Goal: Task Accomplishment & Management: Manage account settings

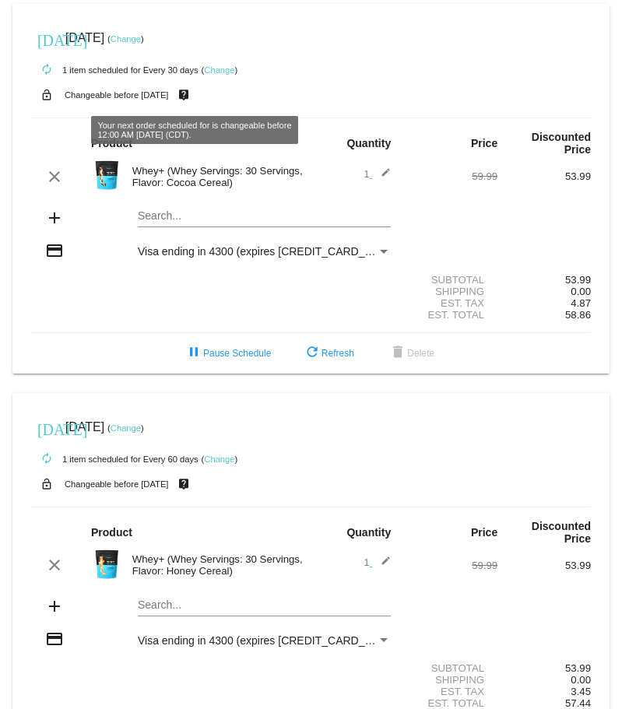
click at [141, 37] on link "Change" at bounding box center [126, 38] width 30 height 9
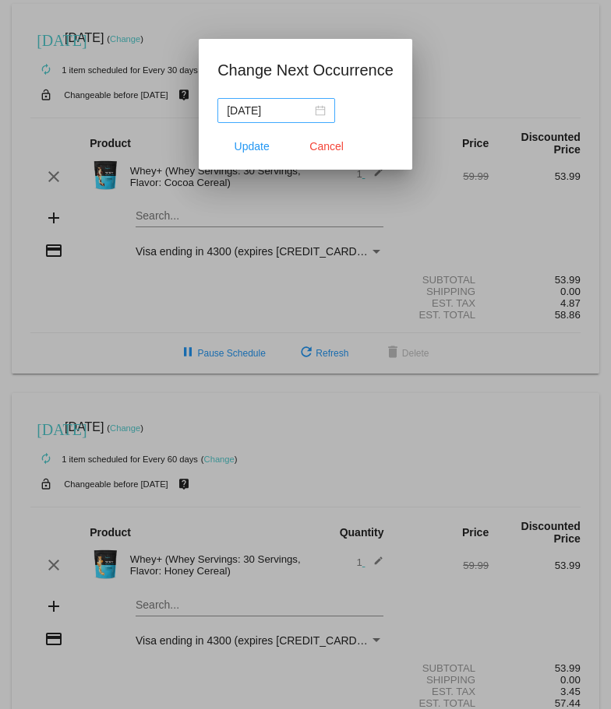
click at [320, 113] on div "[DATE]" at bounding box center [276, 110] width 99 height 17
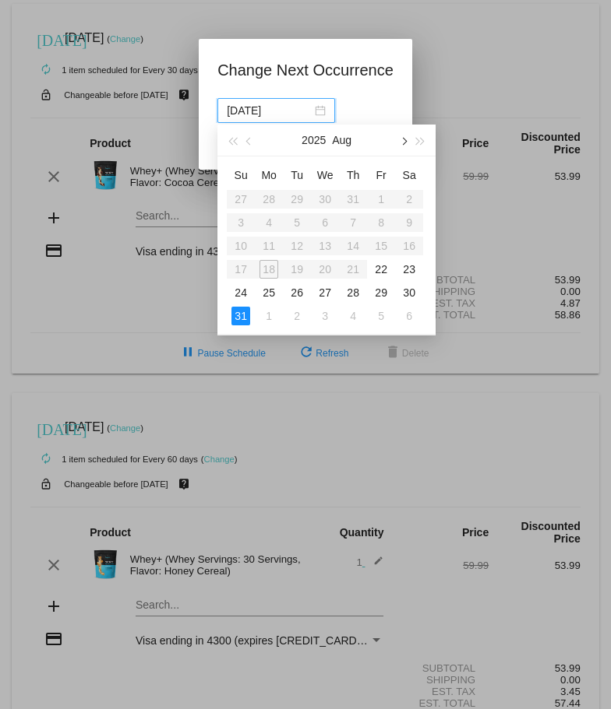
click at [400, 141] on span "button" at bounding box center [404, 142] width 8 height 8
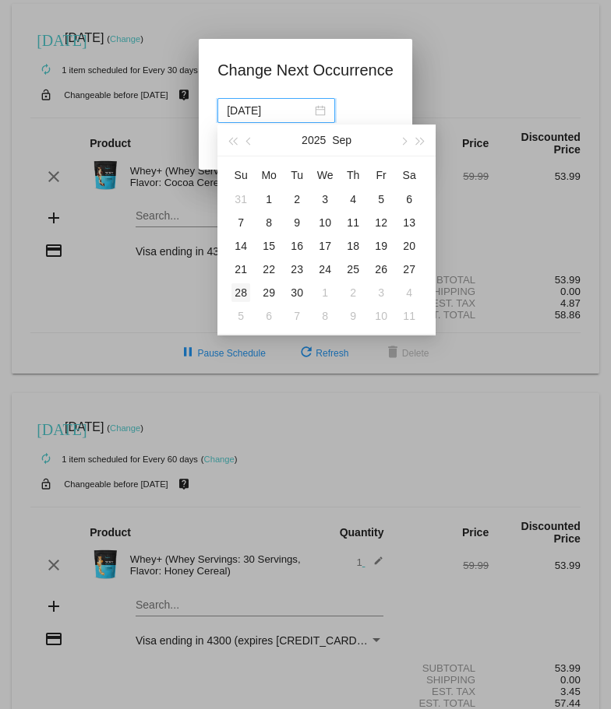
click at [240, 294] on div "28" at bounding box center [240, 292] width 19 height 19
type input "[DATE]"
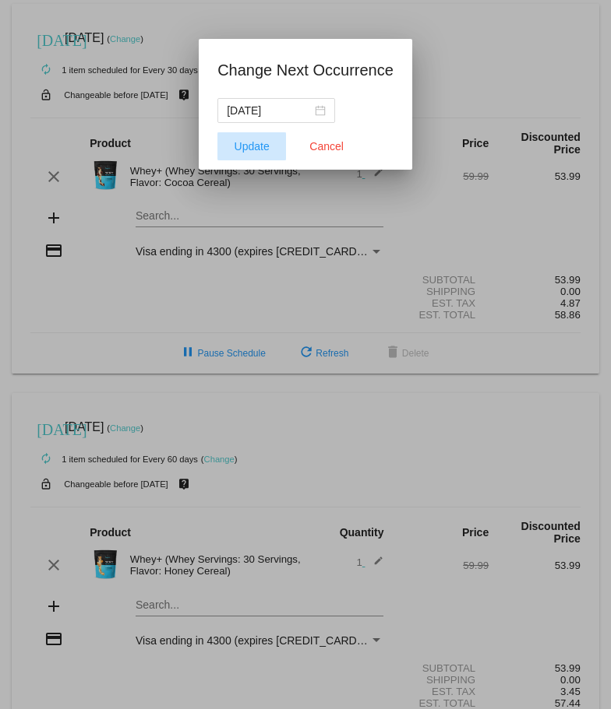
click at [264, 138] on button "Update" at bounding box center [251, 146] width 69 height 28
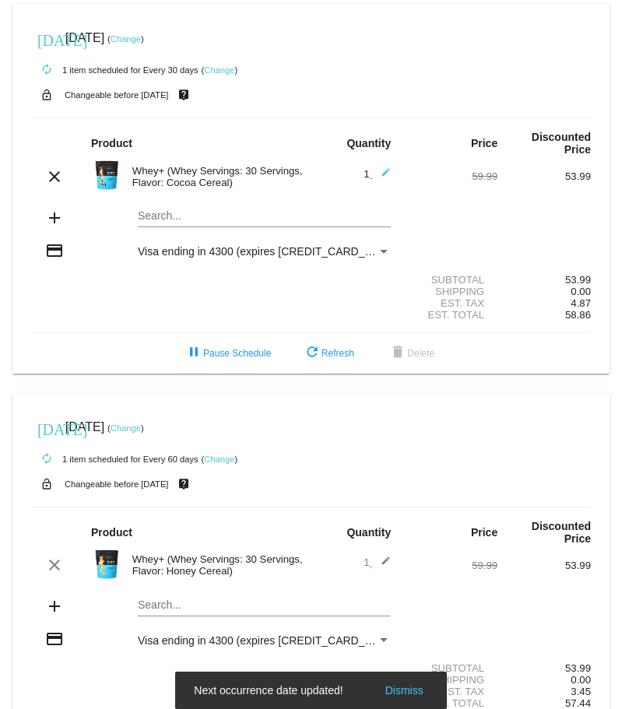
scroll to position [72, 0]
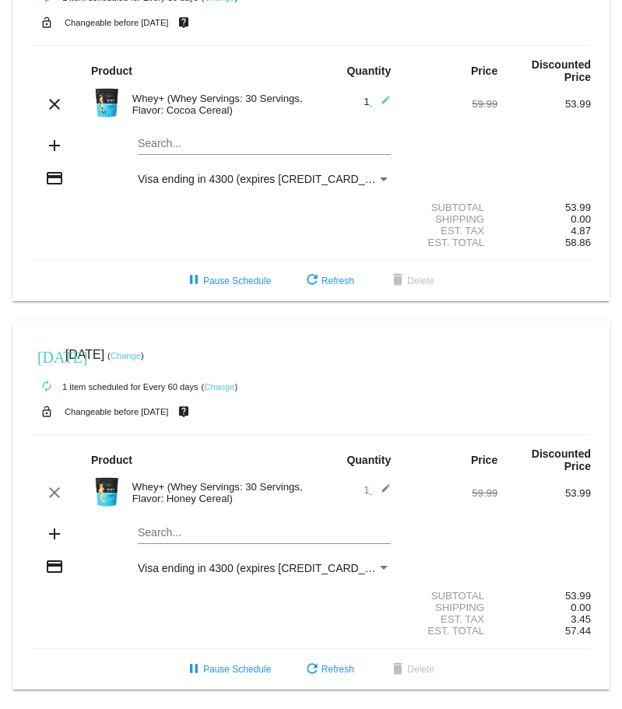
click at [141, 356] on link "Change" at bounding box center [126, 355] width 30 height 9
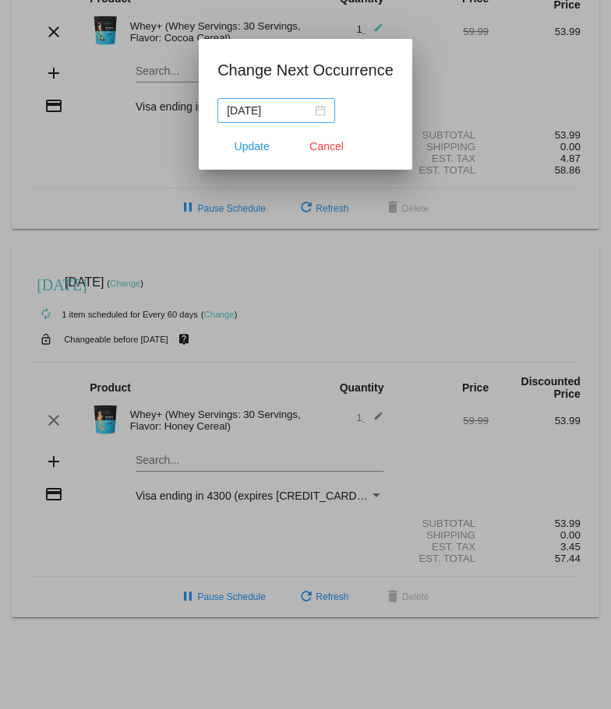
click at [325, 106] on nz-date-picker "[DATE]" at bounding box center [276, 110] width 118 height 25
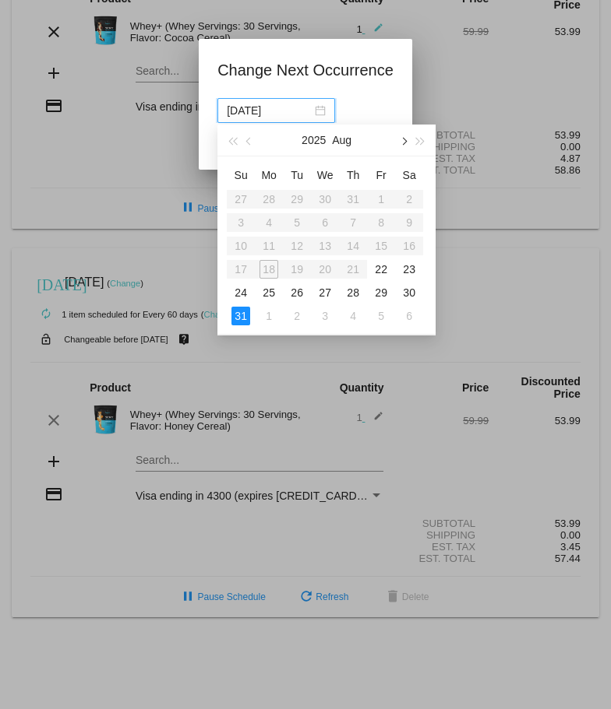
click at [404, 132] on button "button" at bounding box center [402, 140] width 17 height 31
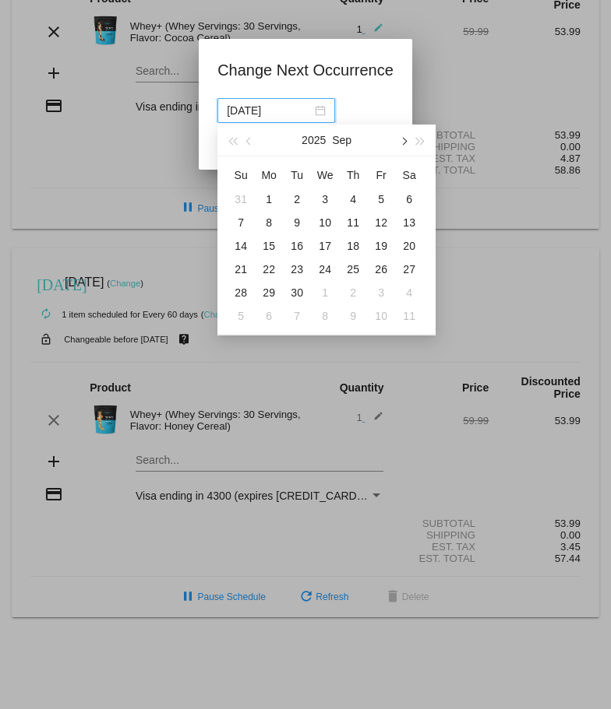
click at [406, 136] on button "button" at bounding box center [402, 140] width 17 height 31
click at [241, 289] on div "26" at bounding box center [240, 292] width 19 height 19
type input "[DATE]"
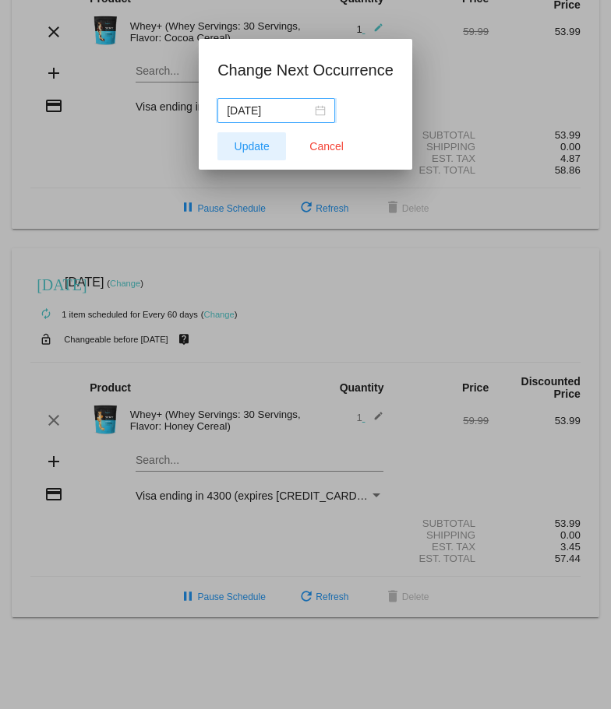
click at [254, 143] on span "Update" at bounding box center [251, 146] width 35 height 12
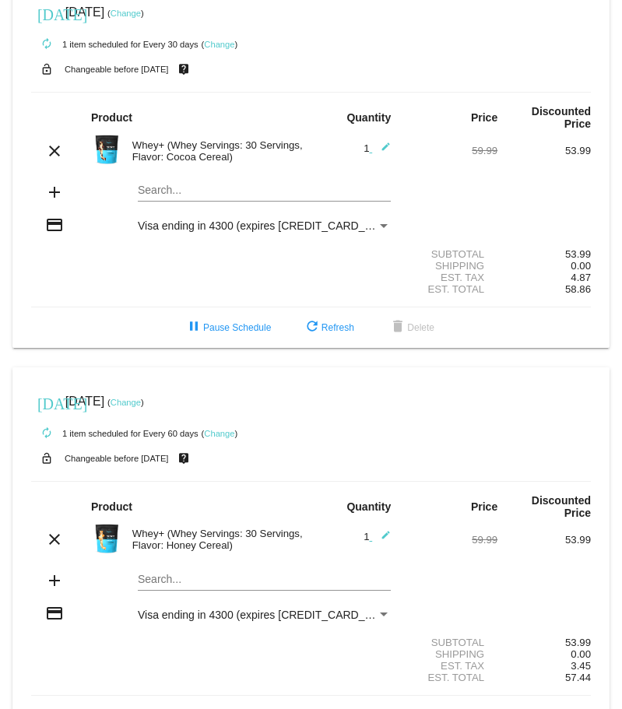
scroll to position [0, 0]
